Goal: Transaction & Acquisition: Obtain resource

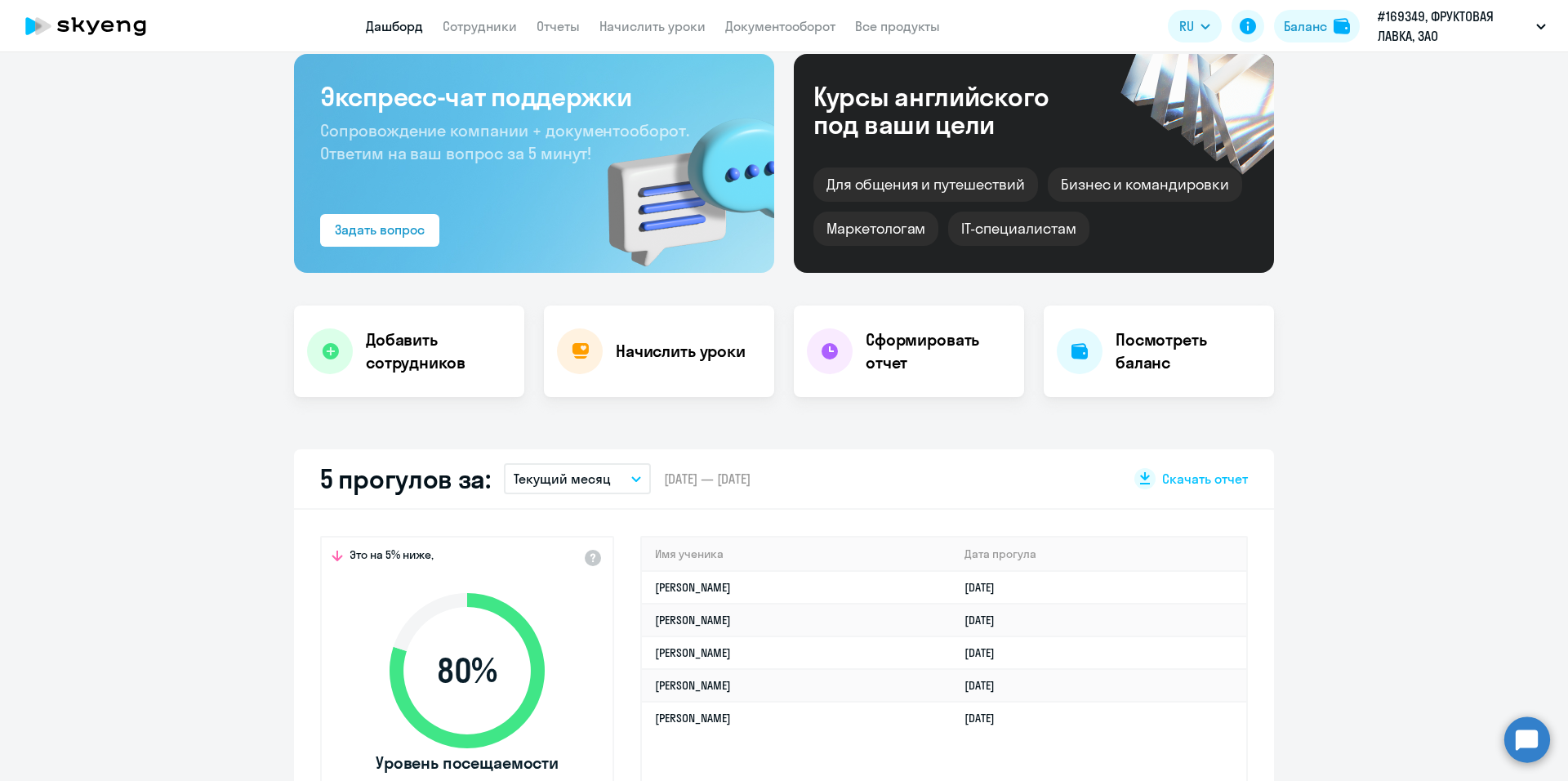
scroll to position [245, 0]
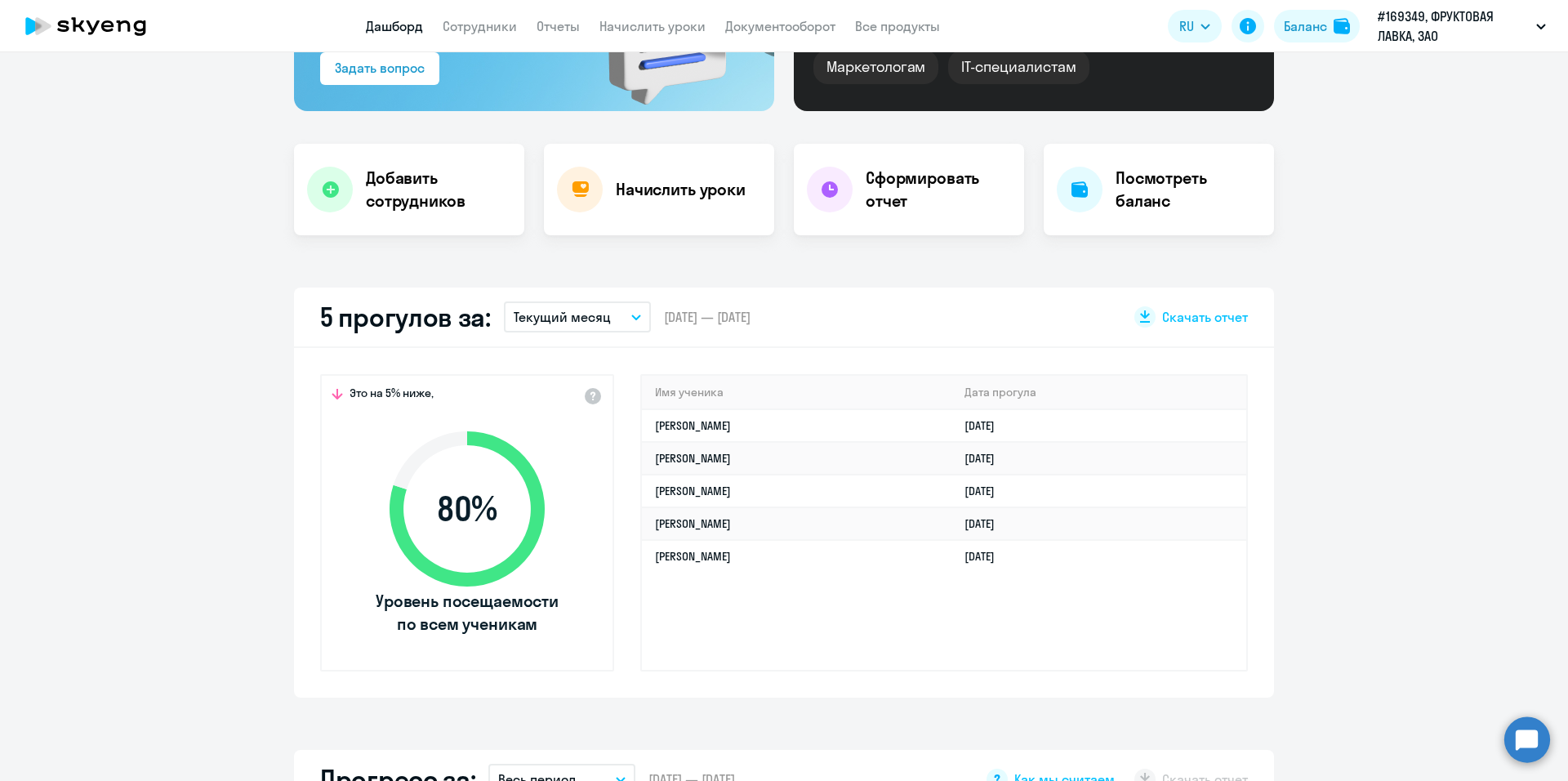
click at [627, 323] on button "Текущий месяц" at bounding box center [578, 317] width 147 height 31
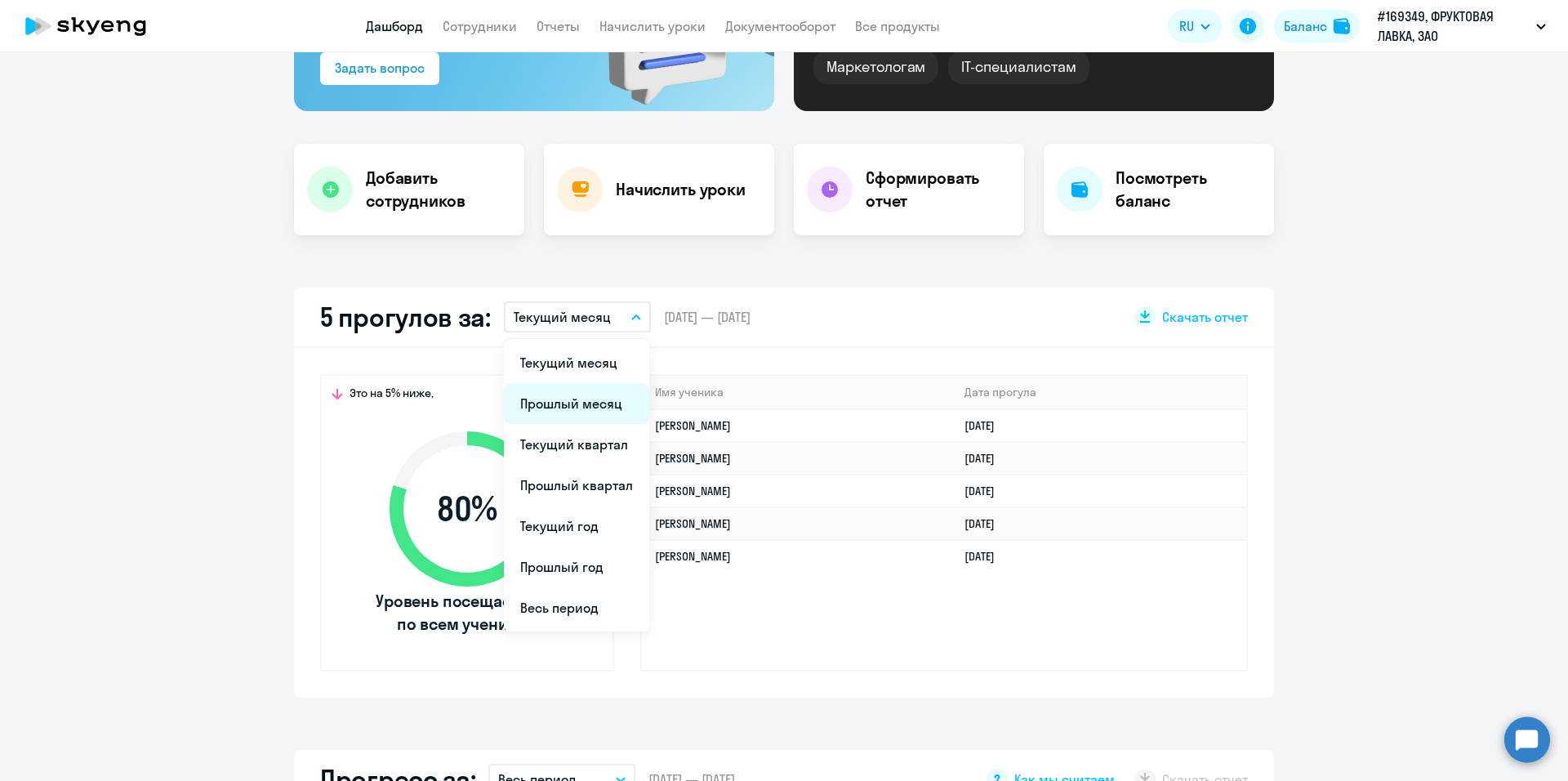
click at [585, 404] on li "Прошлый месяц" at bounding box center [577, 404] width 146 height 41
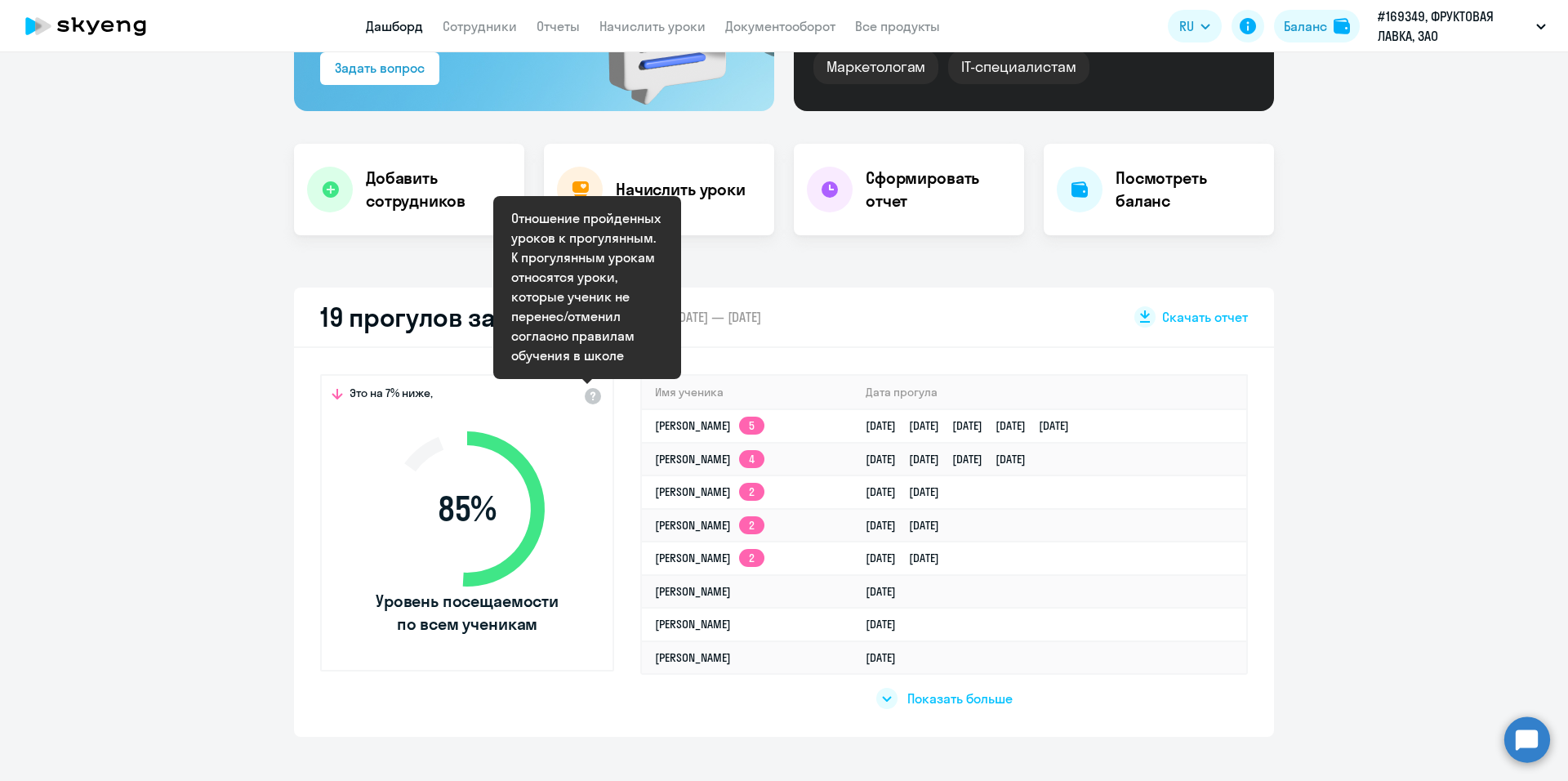
select select "30"
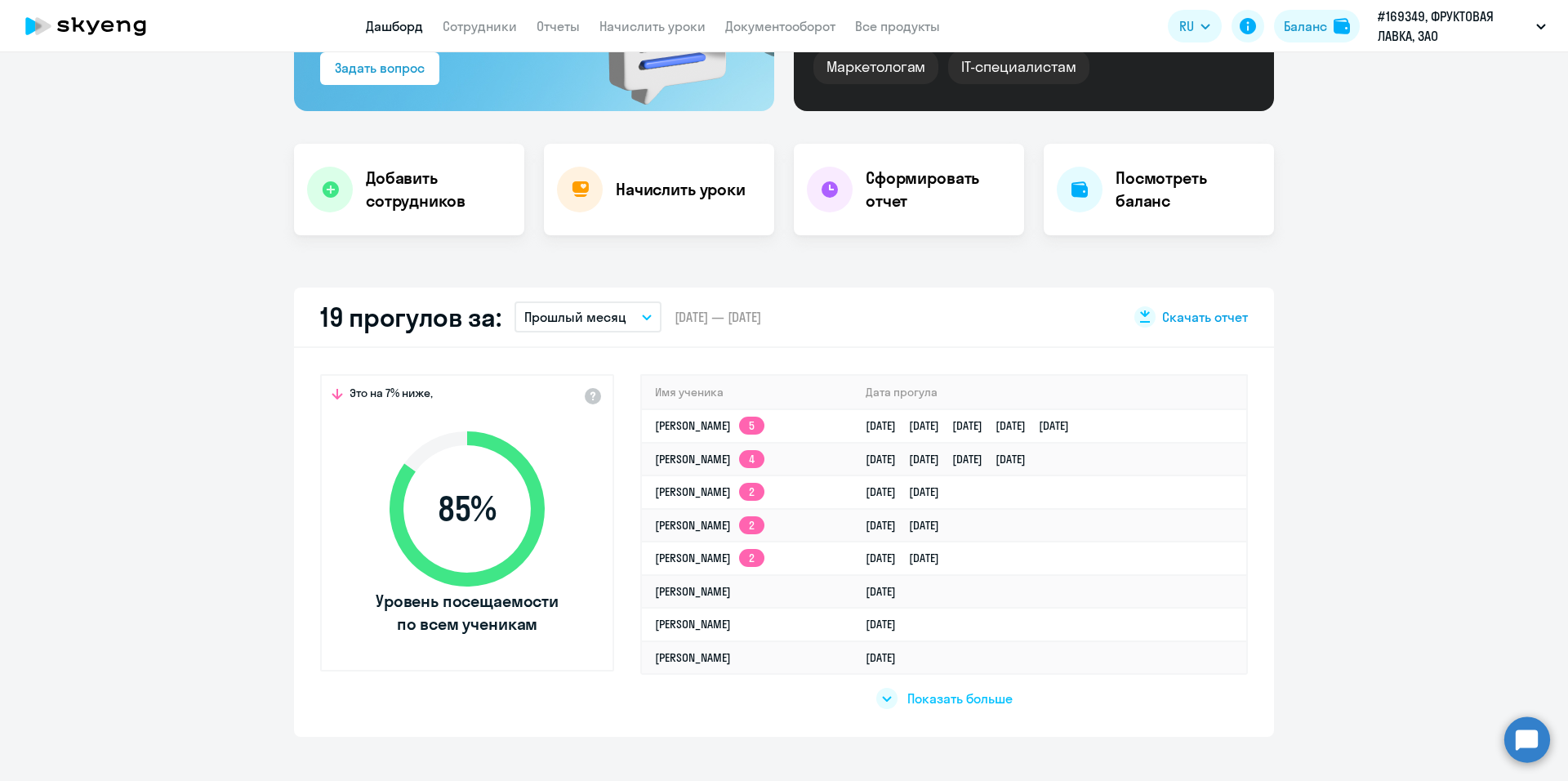
click at [1174, 319] on span "Скачать отчет" at bounding box center [1205, 317] width 86 height 18
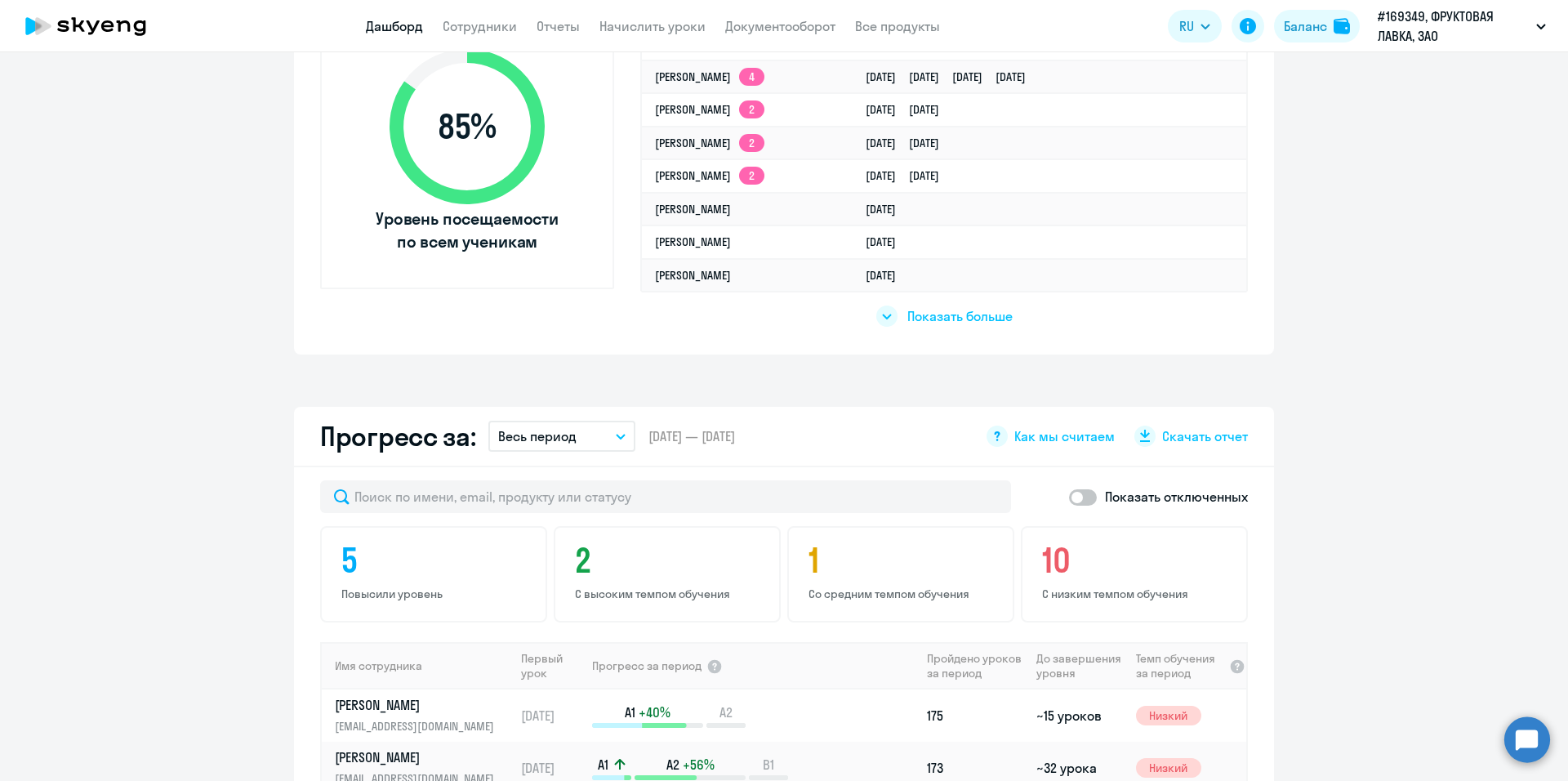
scroll to position [736, 0]
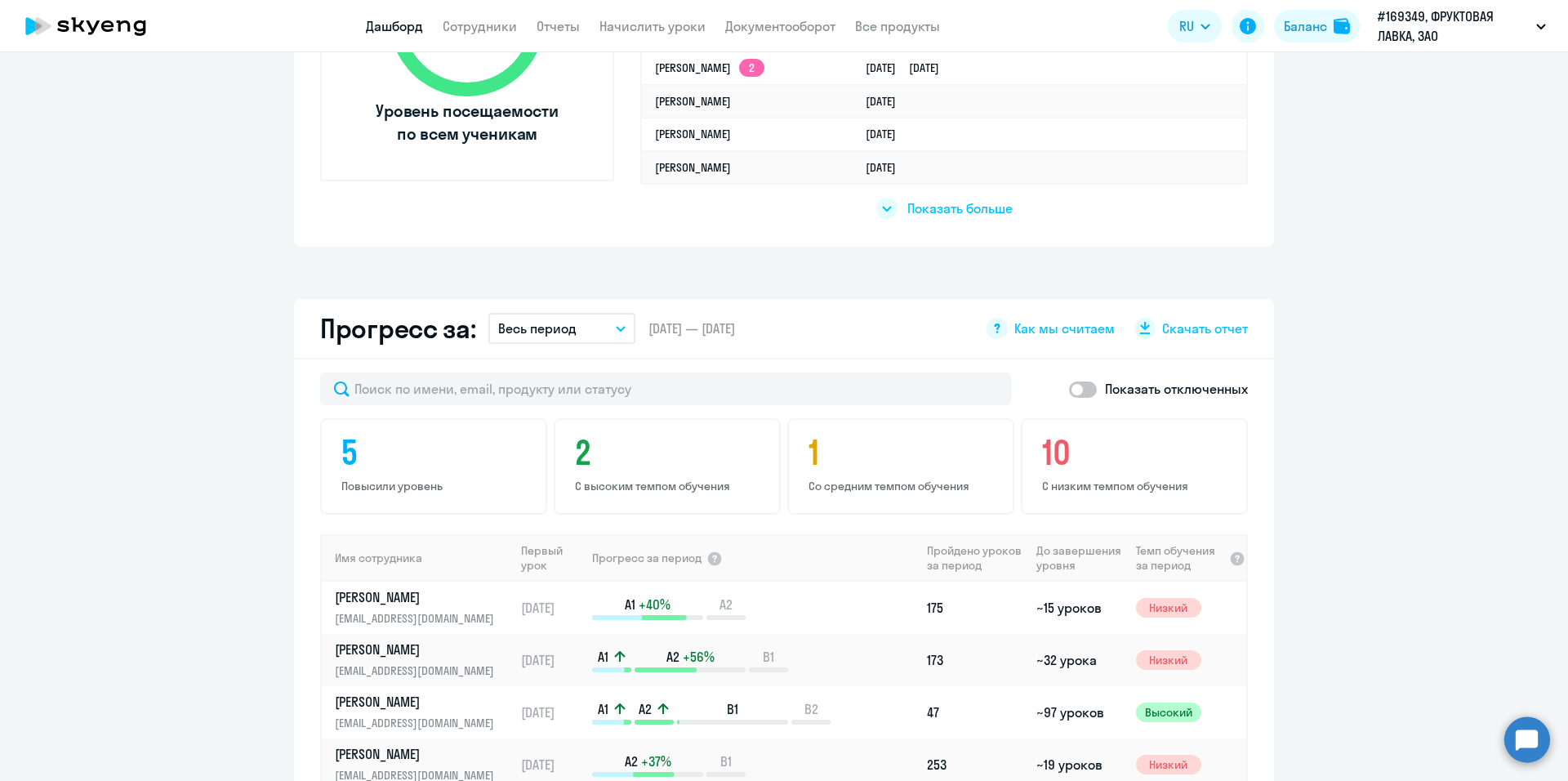
click at [606, 325] on button "Весь период" at bounding box center [562, 329] width 147 height 31
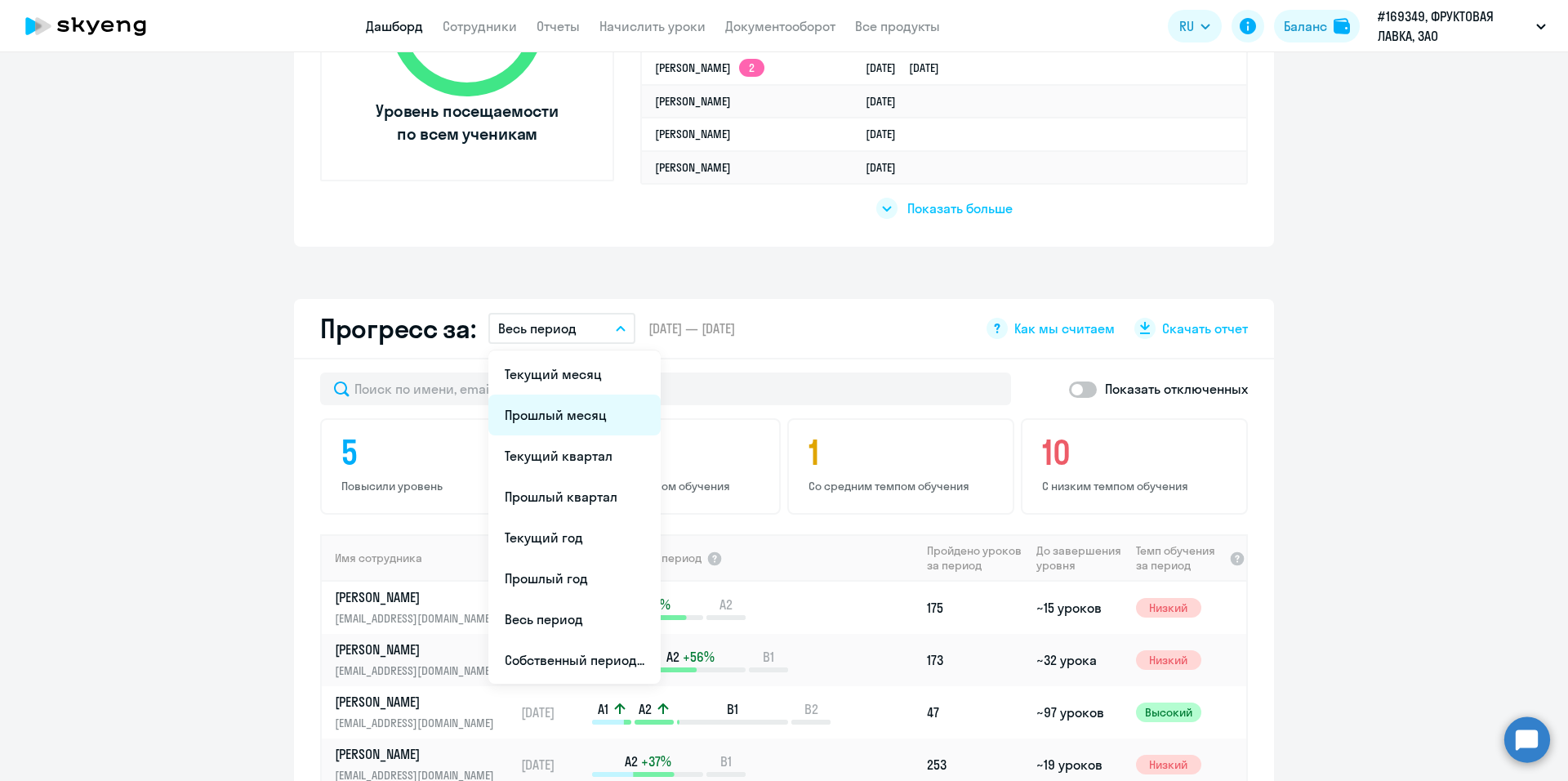
click at [579, 411] on li "Прошлый месяц" at bounding box center [574, 415] width 172 height 41
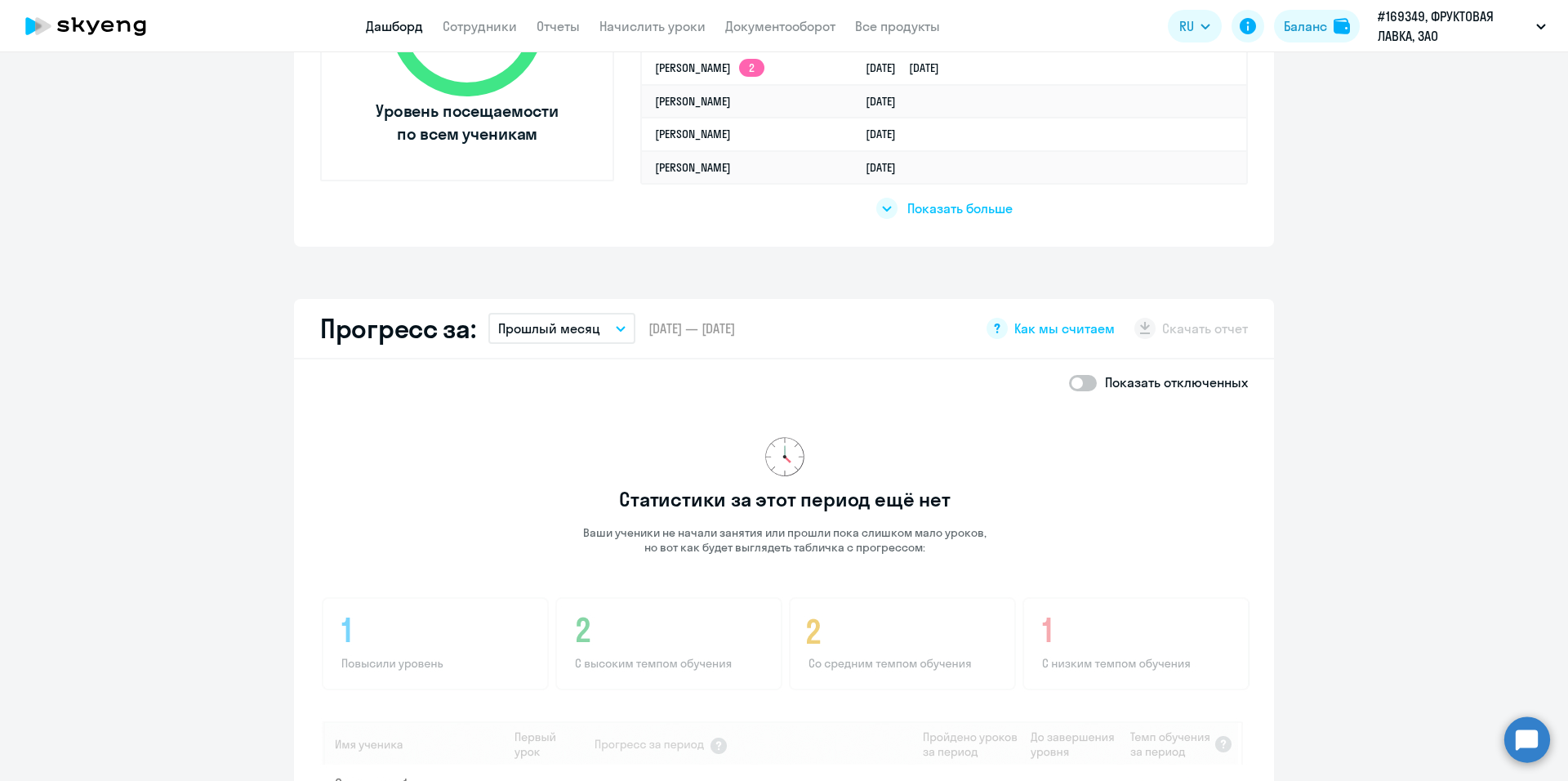
click at [654, 251] on div "Важные контакты Экспресс-чат поддержки Сопровождение компании + документооборот…" at bounding box center [784, 416] width 1568 height 729
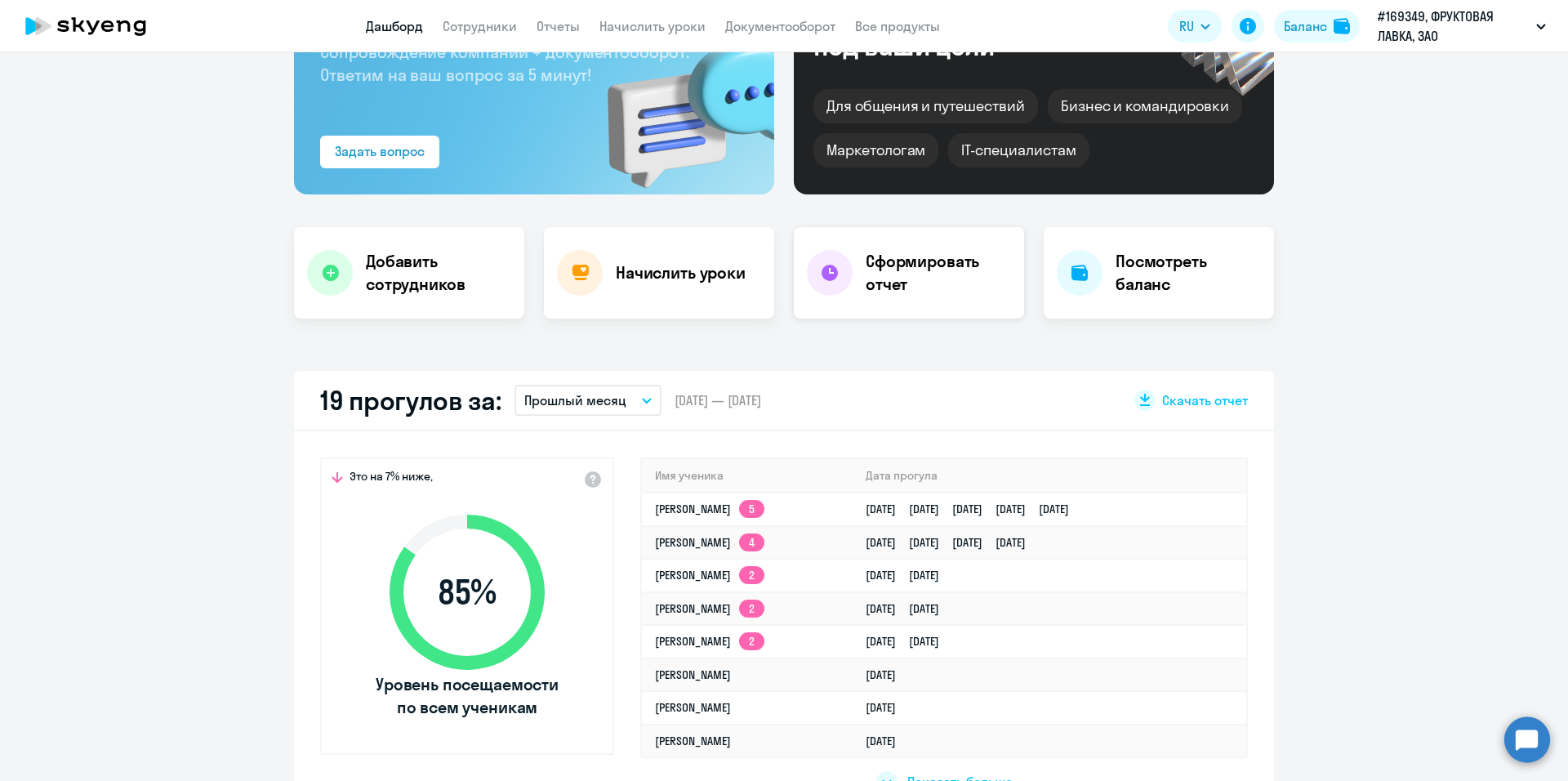
click at [950, 284] on h4 "Сформировать отчет" at bounding box center [939, 272] width 146 height 45
click at [834, 287] on div at bounding box center [829, 272] width 45 height 45
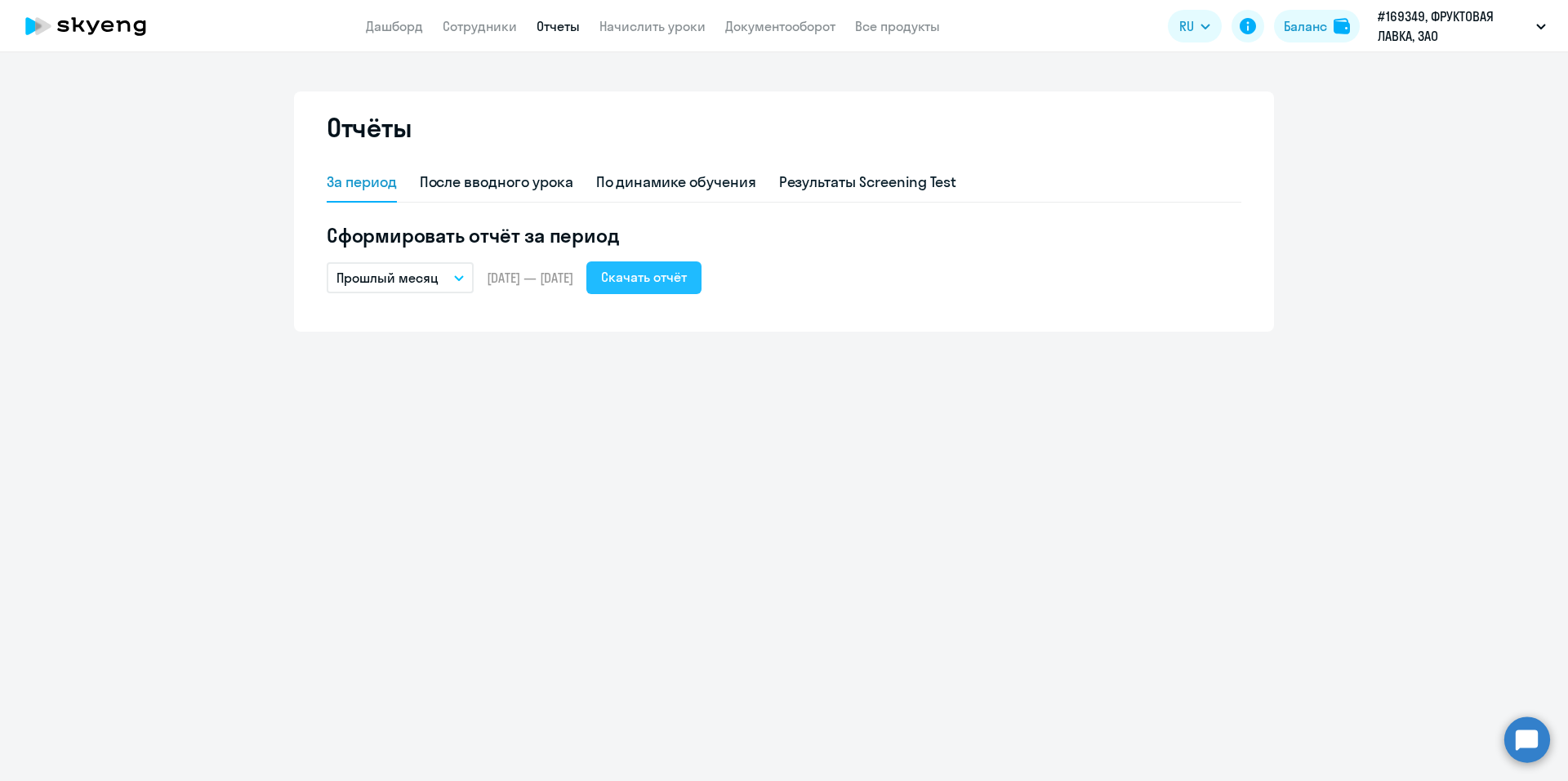
click at [690, 288] on button "Скачать отчёт" at bounding box center [644, 277] width 116 height 33
click at [410, 33] on link "Дашборд" at bounding box center [395, 26] width 57 height 16
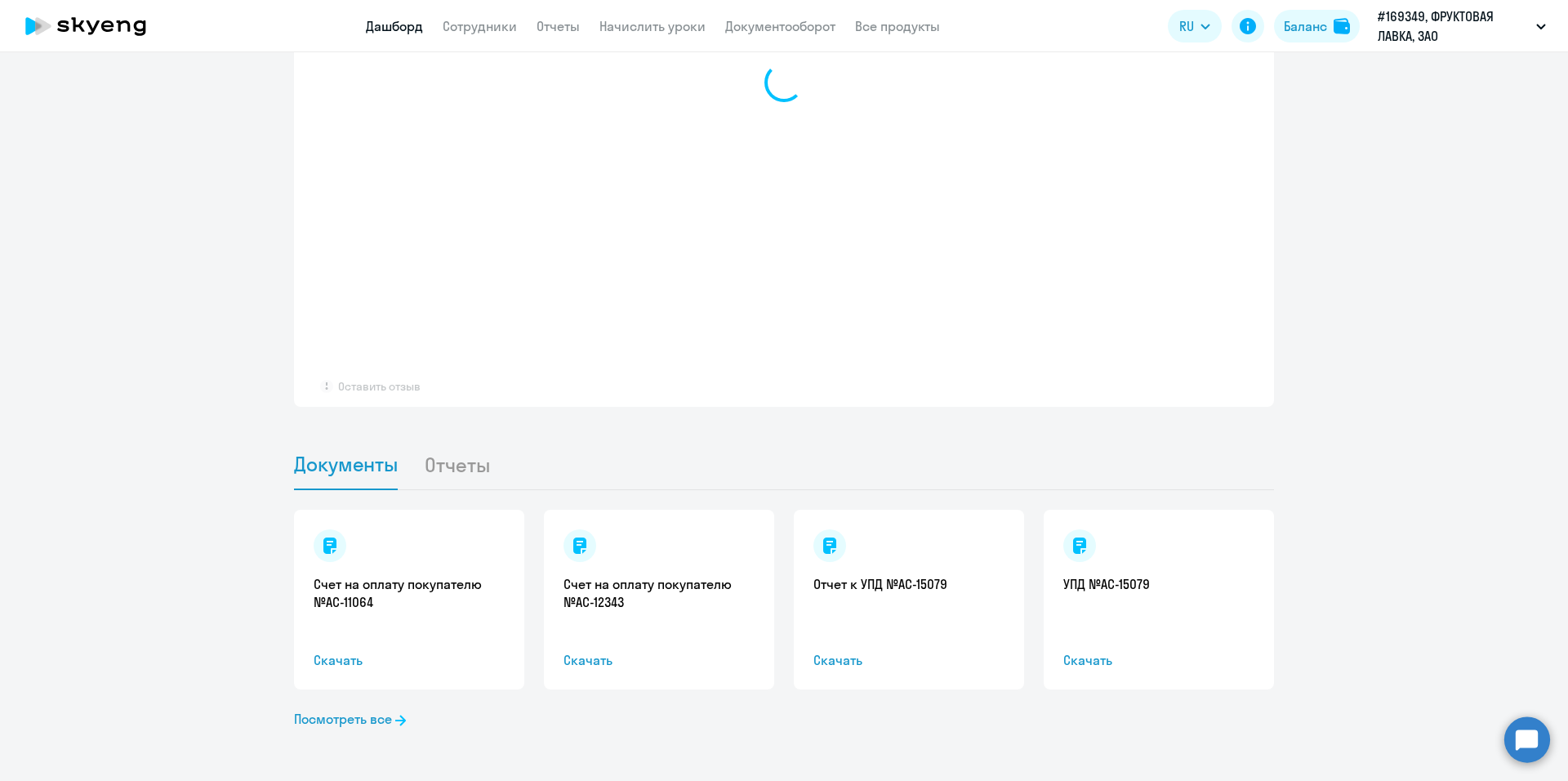
select select "30"
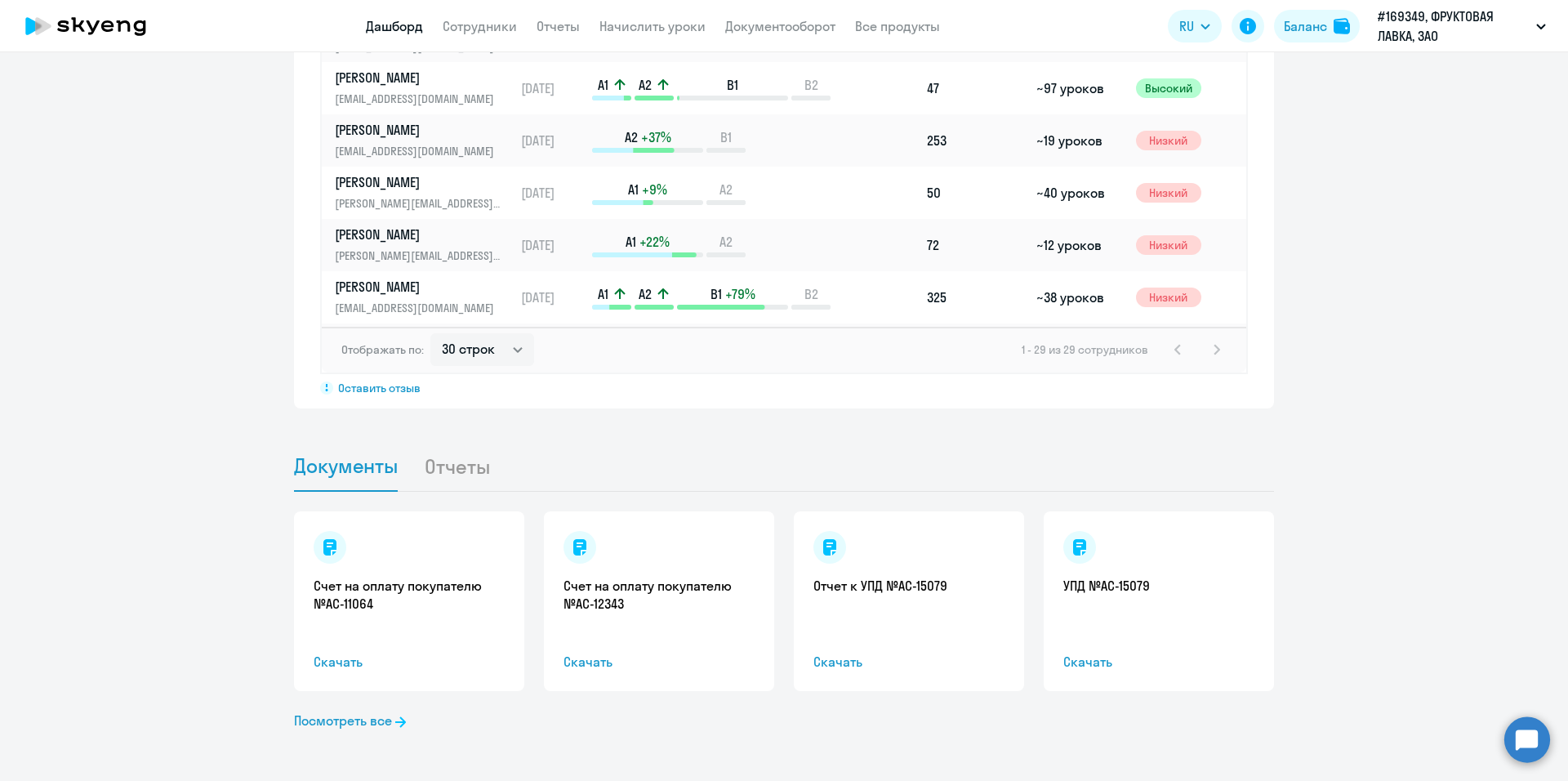
click at [436, 466] on li "Отчеты" at bounding box center [470, 466] width 92 height 50
click at [390, 462] on span "Документы" at bounding box center [346, 464] width 104 height 25
click at [457, 466] on li "Отчеты" at bounding box center [470, 464] width 92 height 50
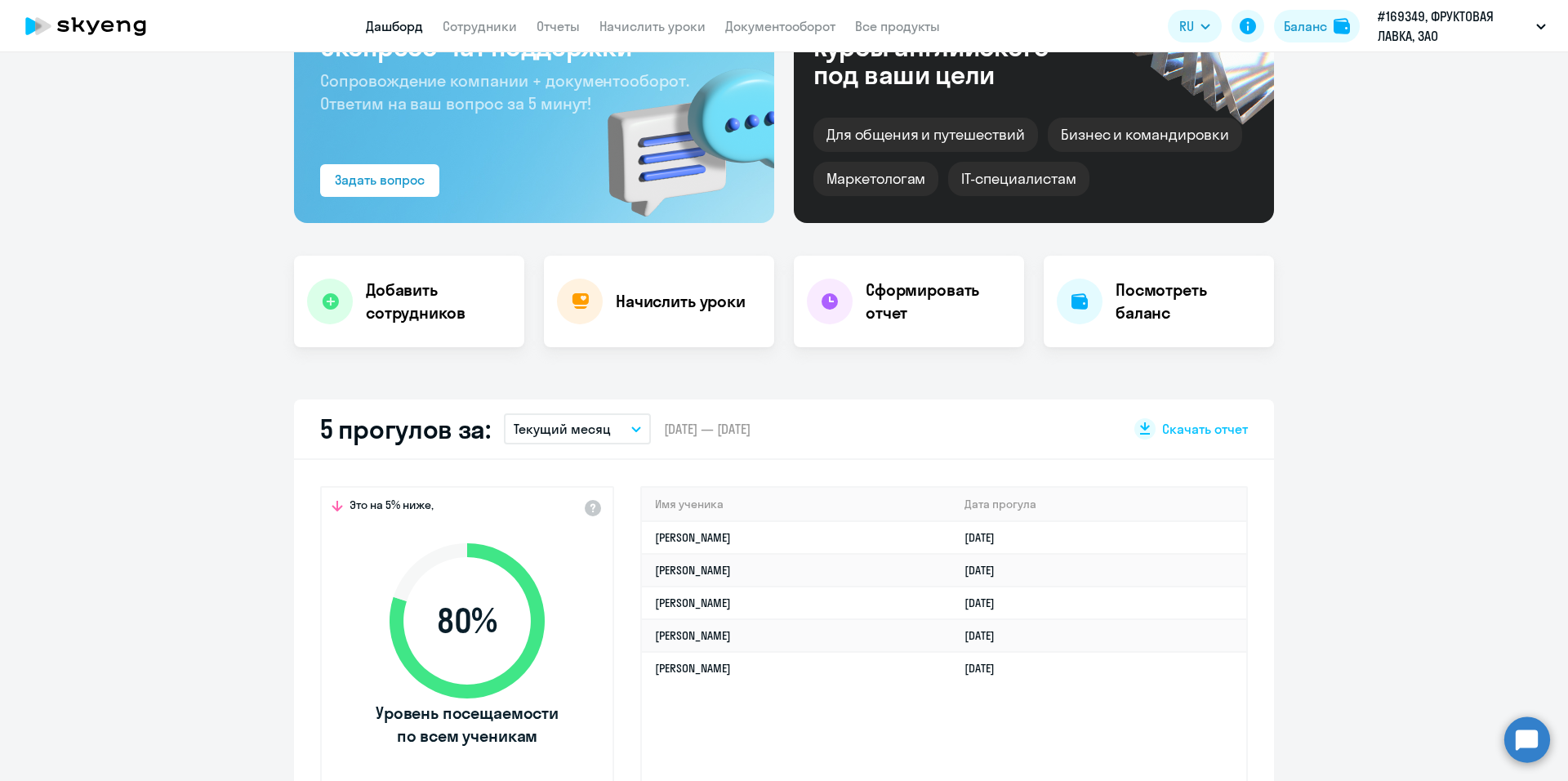
scroll to position [0, 0]
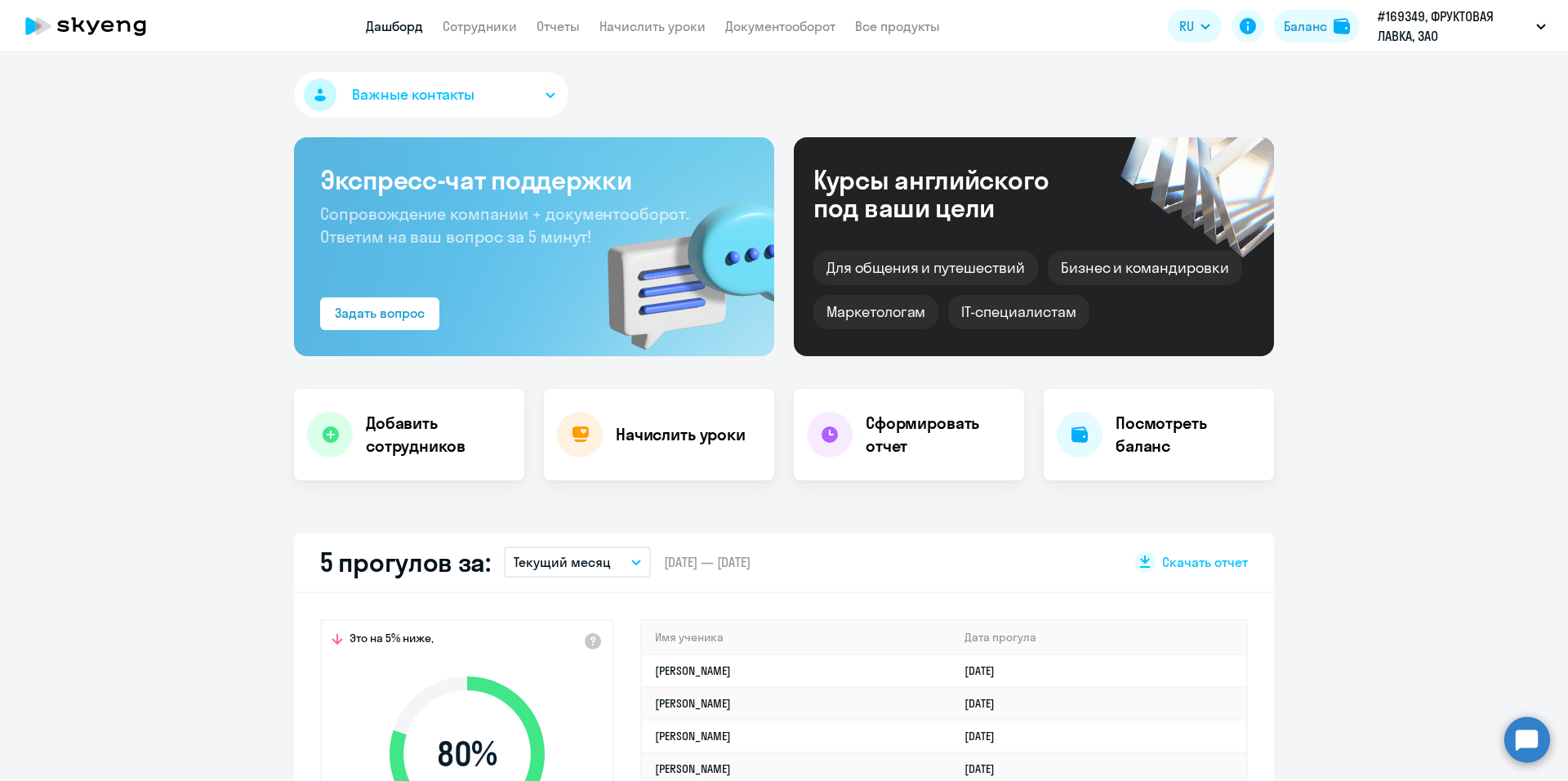
click at [543, 34] on app-menu-item-link "Отчеты" at bounding box center [558, 27] width 44 height 21
click at [548, 27] on link "Отчеты" at bounding box center [558, 26] width 44 height 16
